Goal: Use online tool/utility

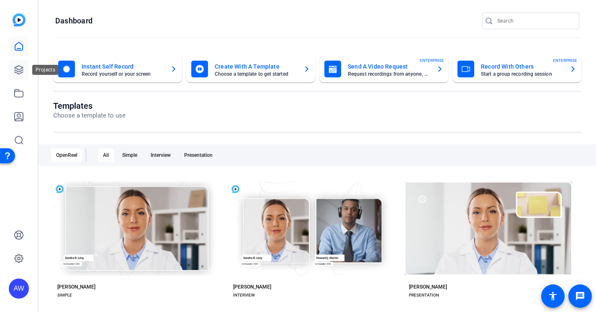
click at [17, 76] on link at bounding box center [19, 70] width 20 height 20
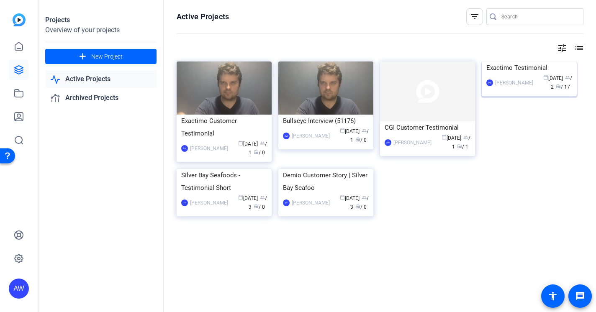
click at [520, 62] on img at bounding box center [529, 62] width 95 height 0
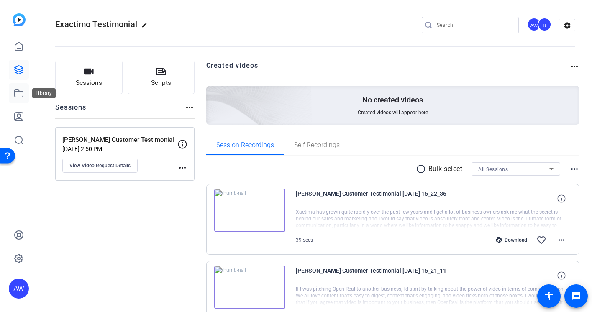
click at [25, 96] on link at bounding box center [19, 93] width 20 height 20
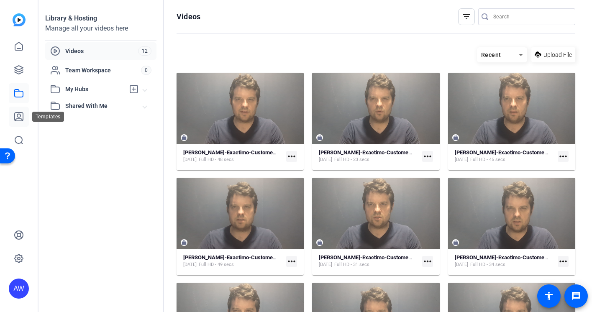
click at [19, 118] on icon at bounding box center [19, 117] width 8 height 8
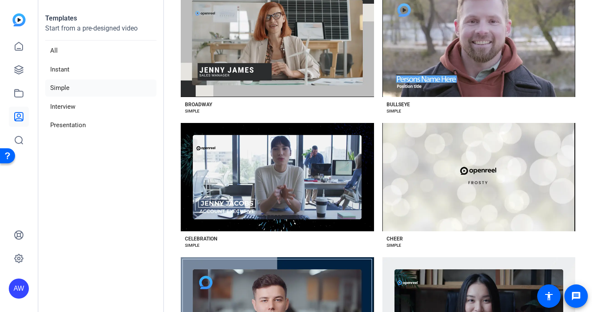
scroll to position [301, 0]
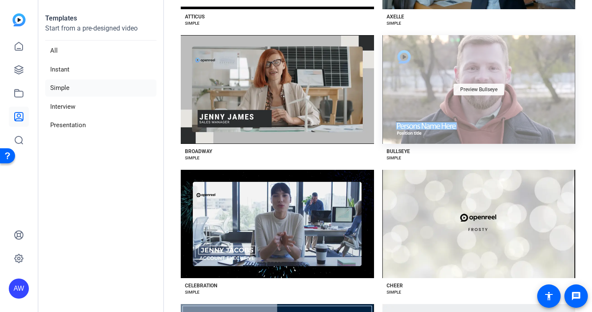
click at [462, 91] on div "Preview Bullseye" at bounding box center [479, 90] width 51 height 12
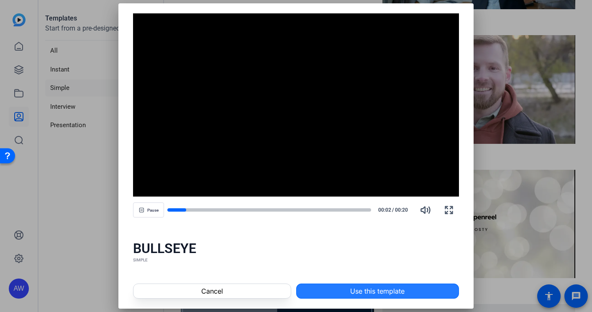
click at [364, 294] on span "Use this template" at bounding box center [377, 291] width 54 height 10
